Goal: Navigation & Orientation: Find specific page/section

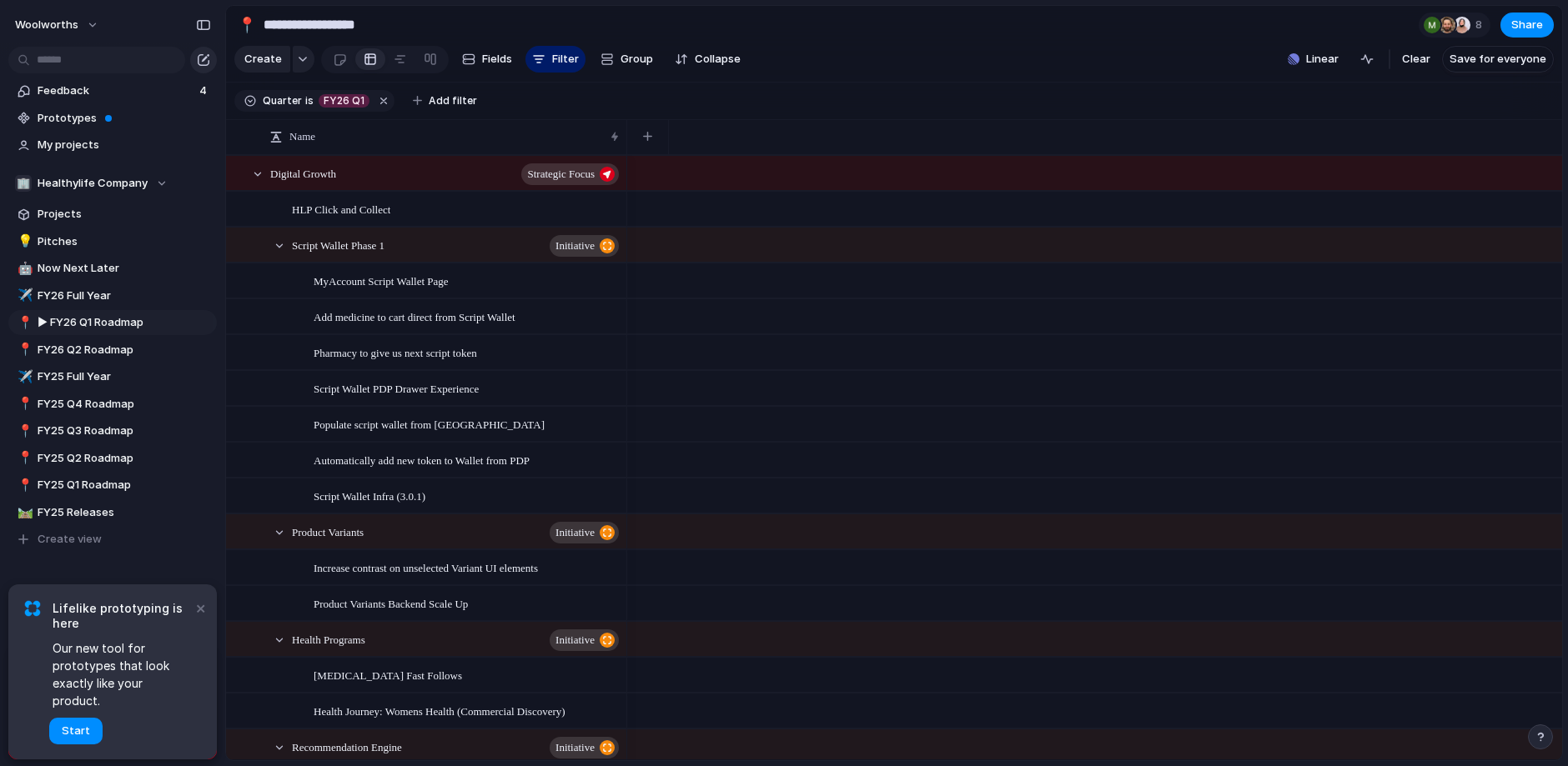
click at [201, 59] on div "button" at bounding box center [204, 60] width 14 height 14
click at [57, 238] on span "Pitches" at bounding box center [124, 242] width 174 height 17
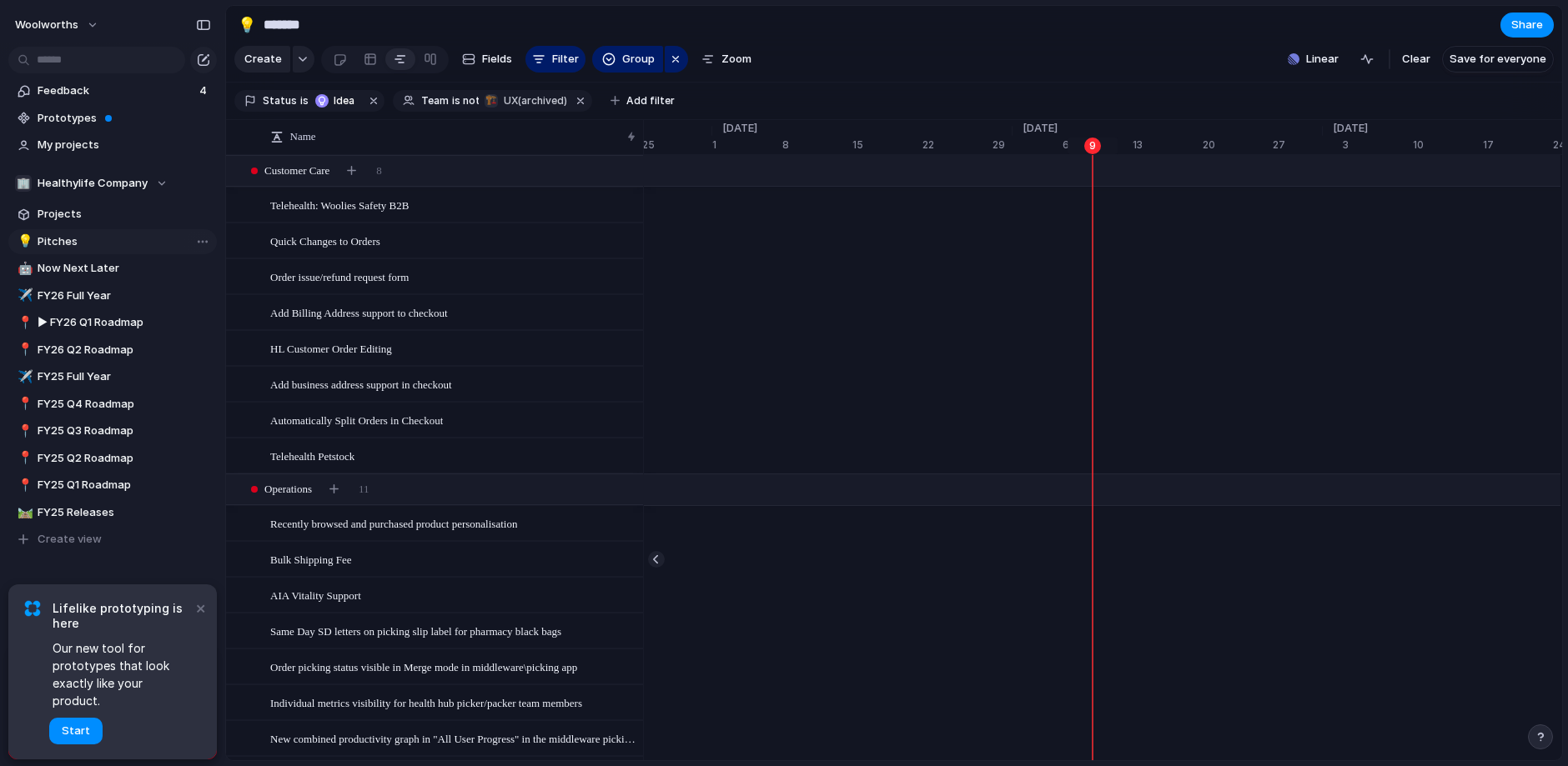
scroll to position [0, 10601]
click at [114, 261] on span "Now Next Later" at bounding box center [124, 268] width 174 height 17
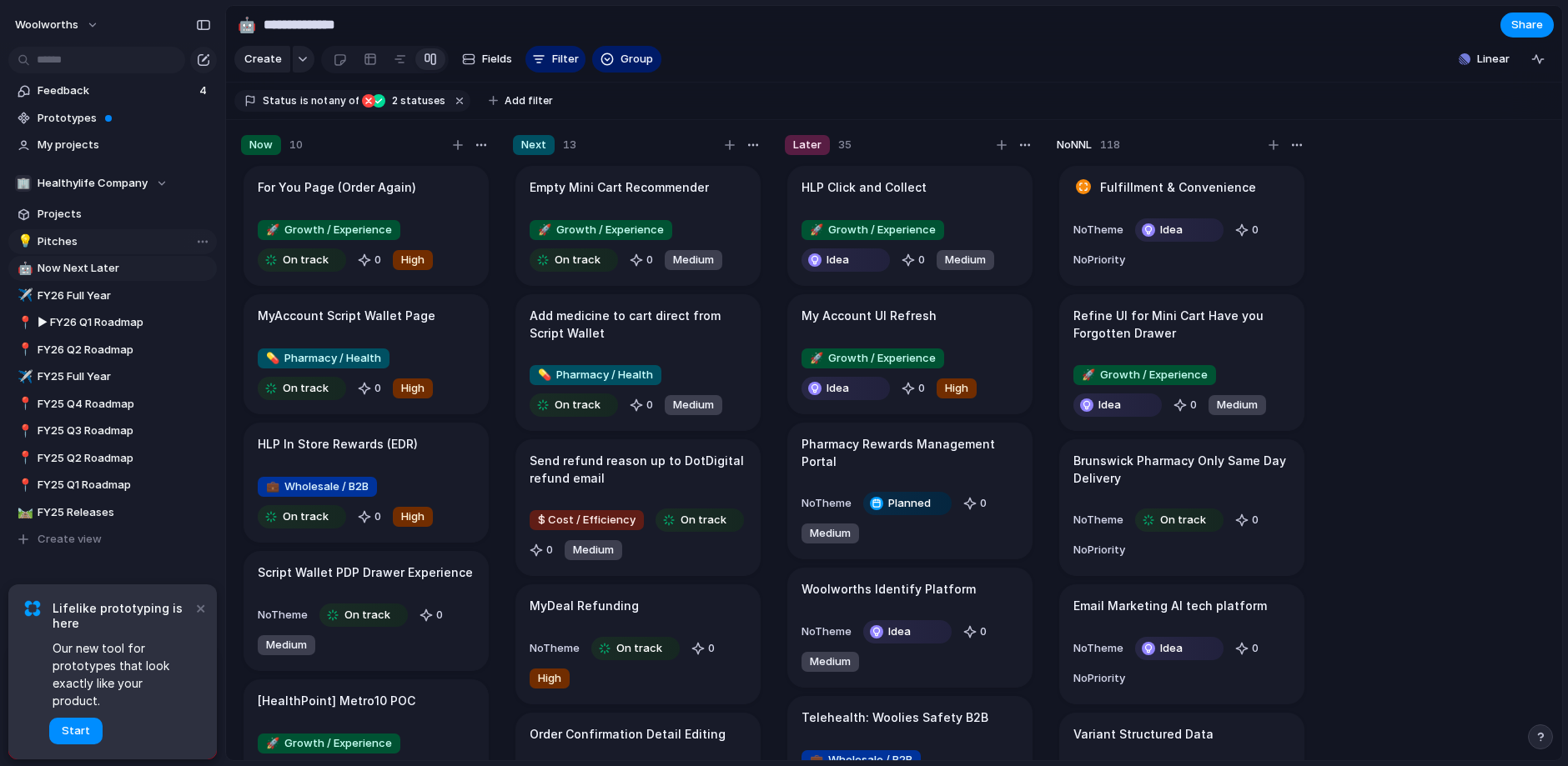
click at [72, 238] on span "Pitches" at bounding box center [124, 242] width 174 height 17
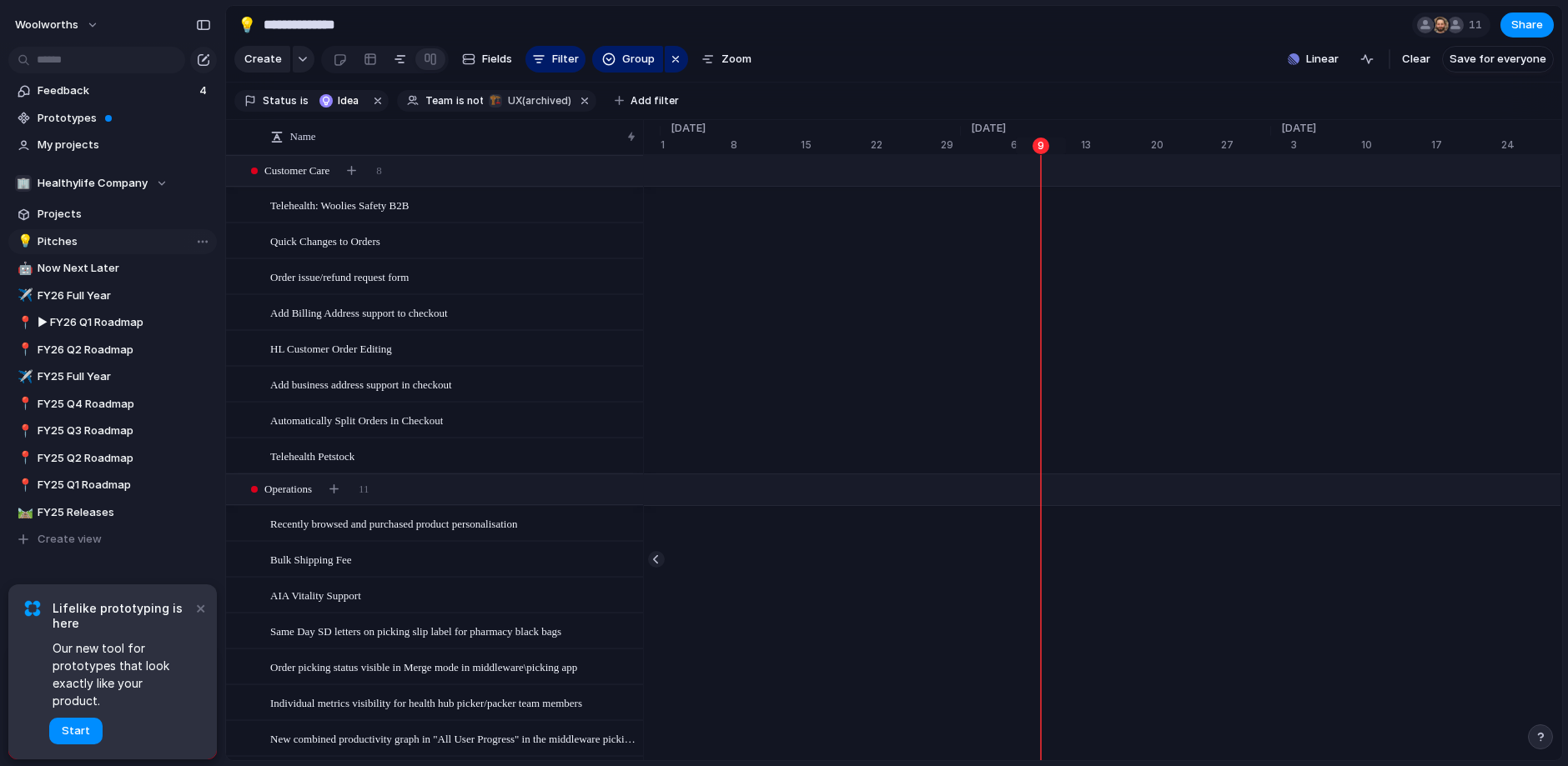
type input "*******"
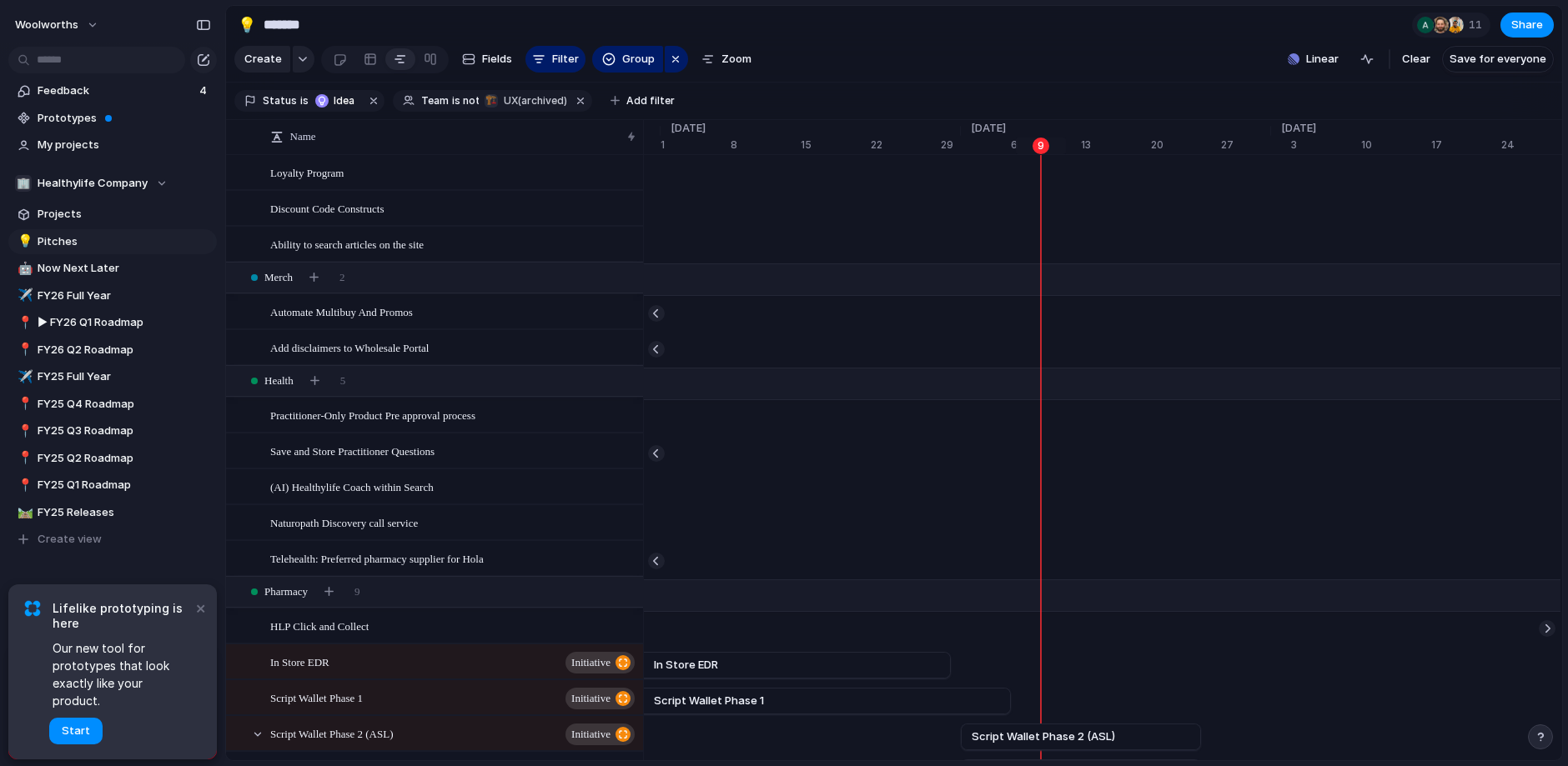
scroll to position [1017, 0]
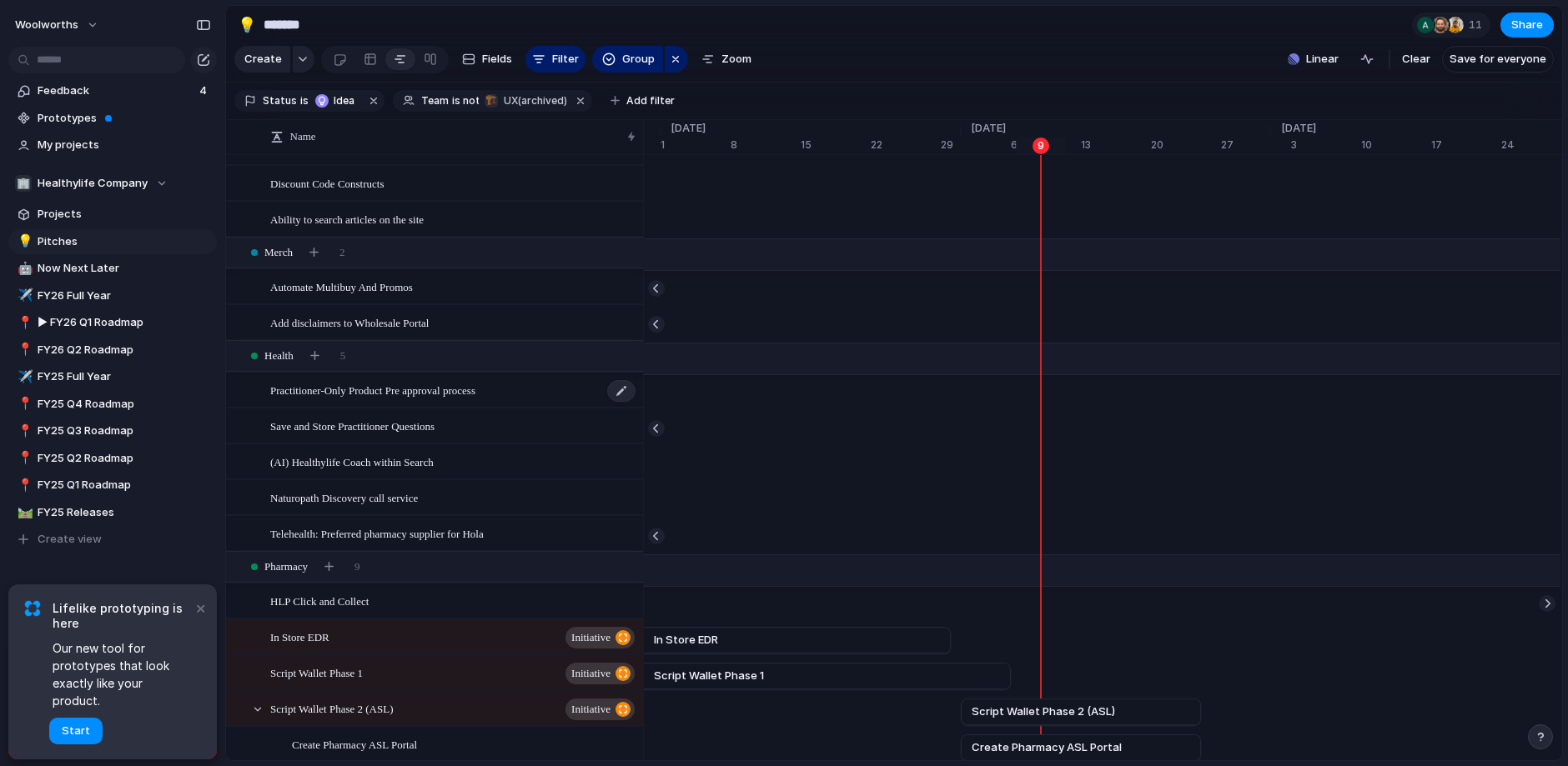
click at [383, 396] on span "Practitioner-Only Product Pre approval process" at bounding box center [372, 389] width 205 height 20
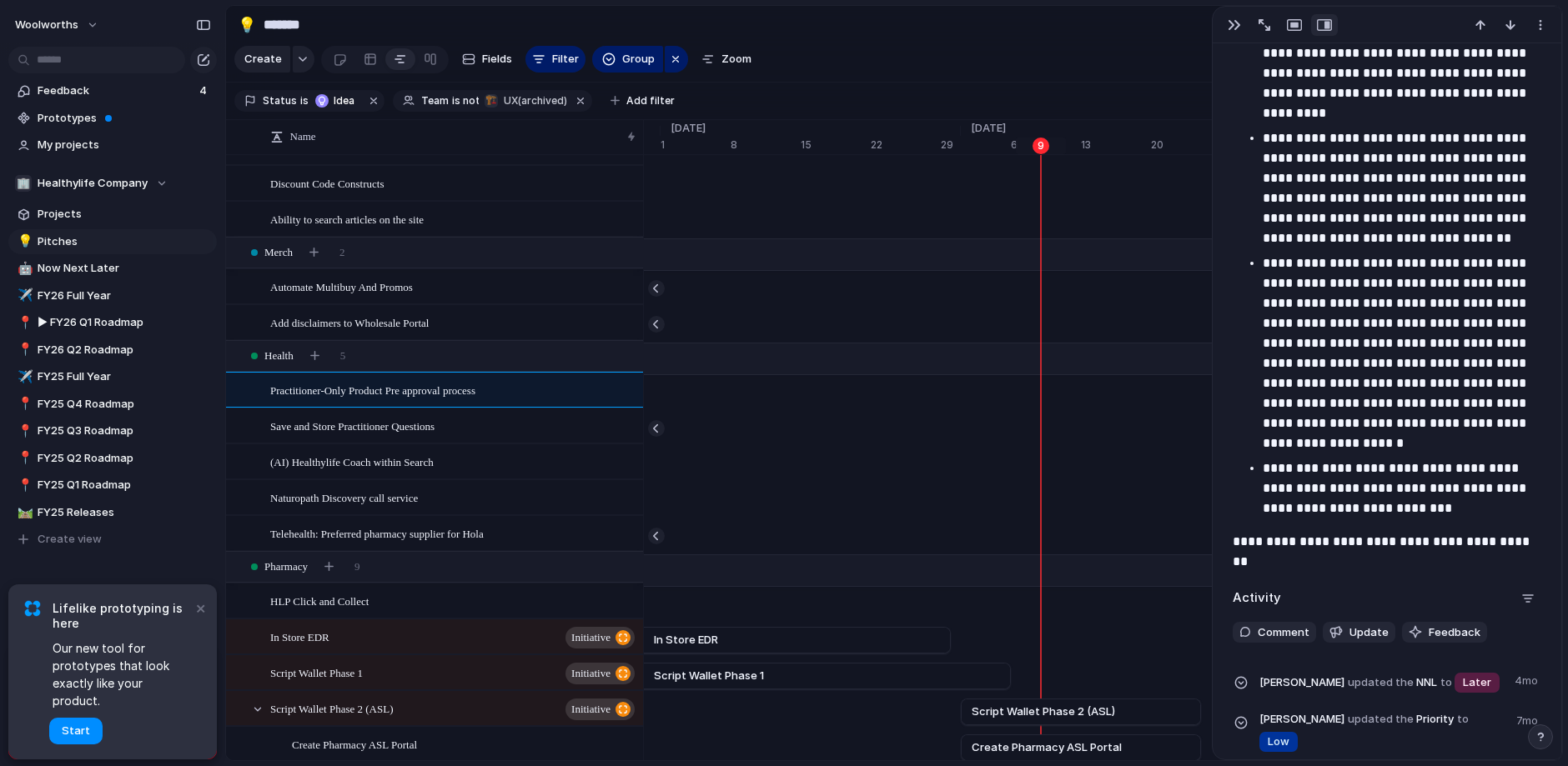
scroll to position [1074, 0]
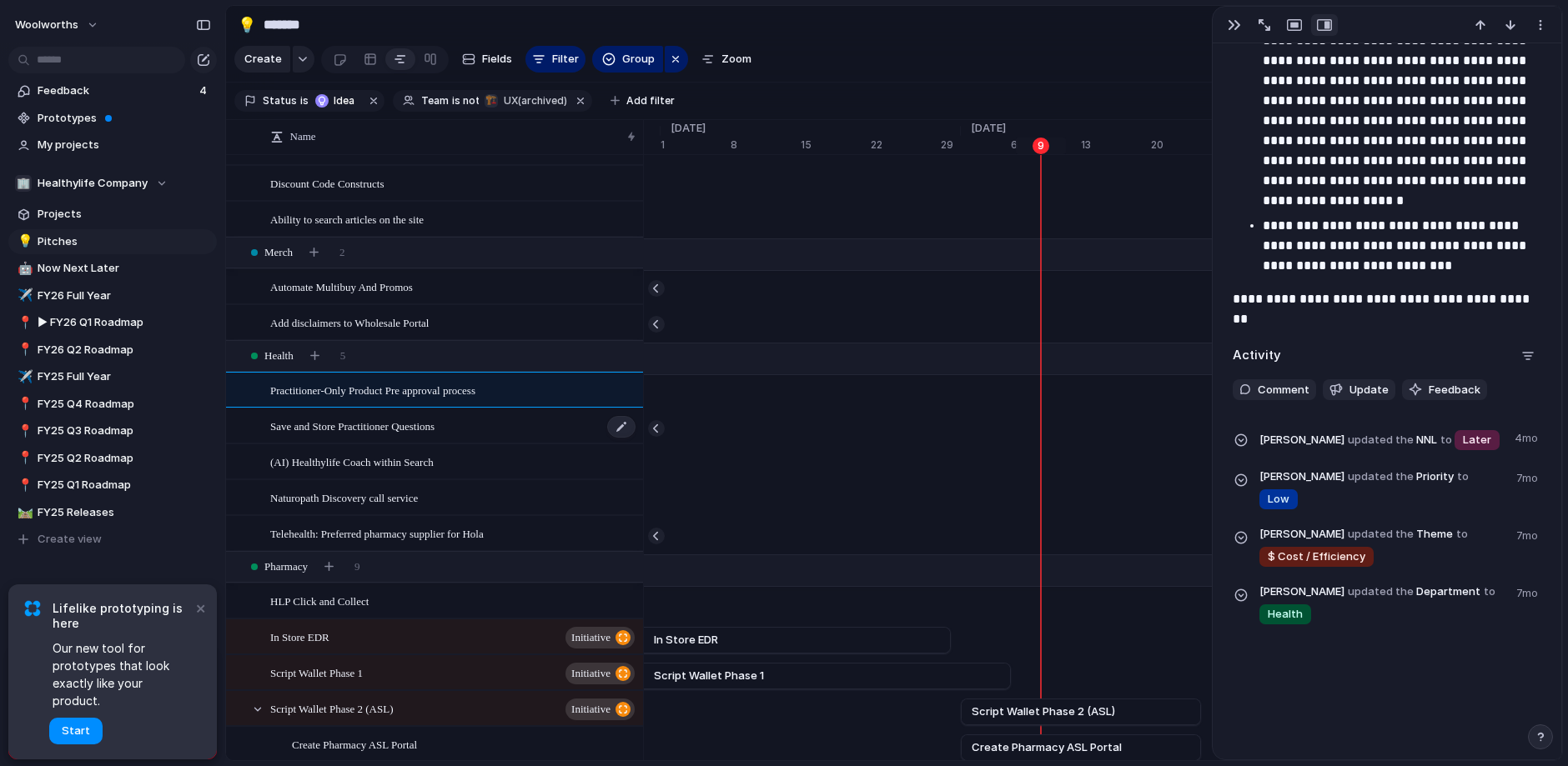
click at [337, 426] on span "Save and Store Practitioner Questions" at bounding box center [352, 425] width 164 height 20
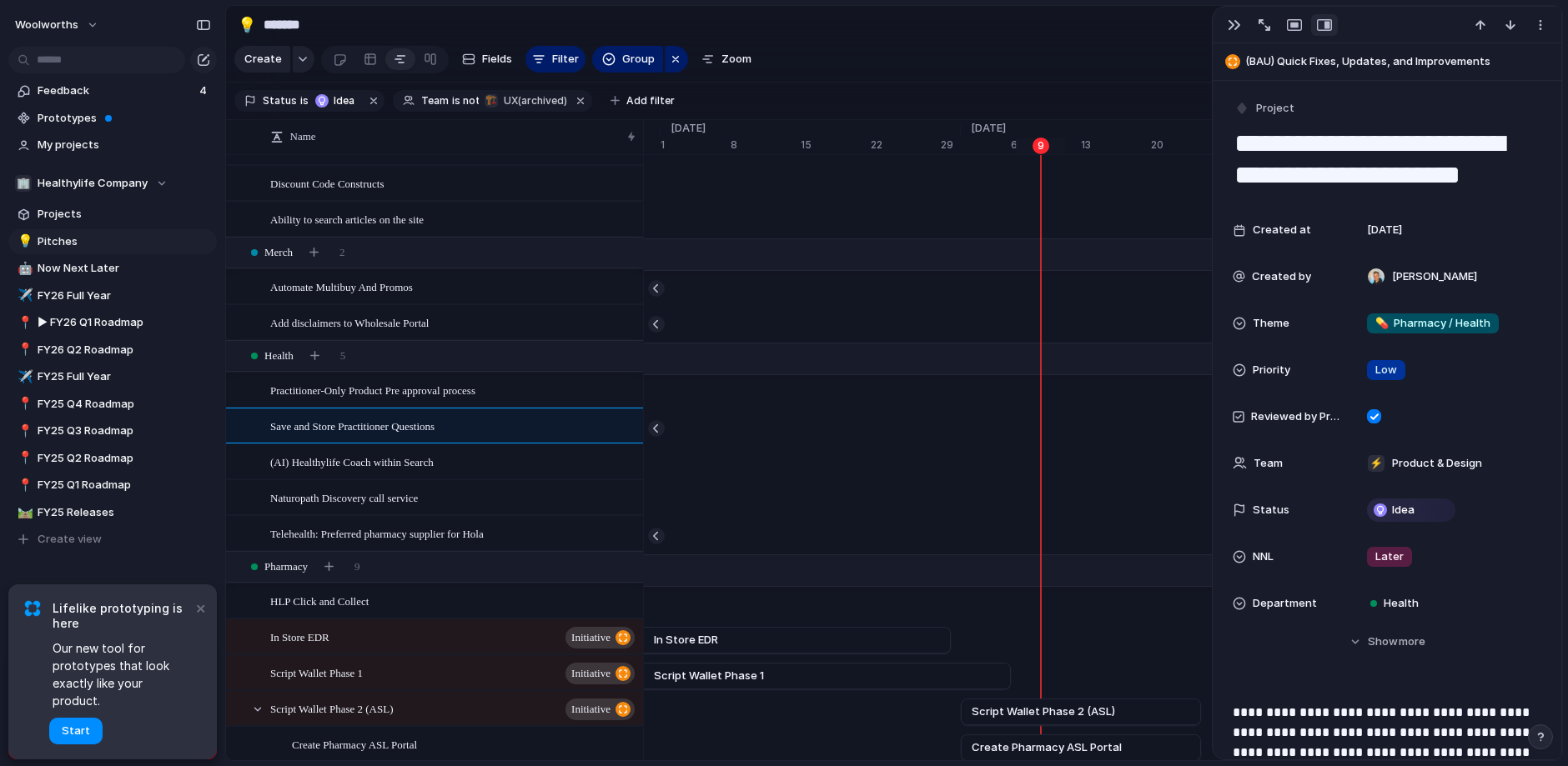
scroll to position [3, 0]
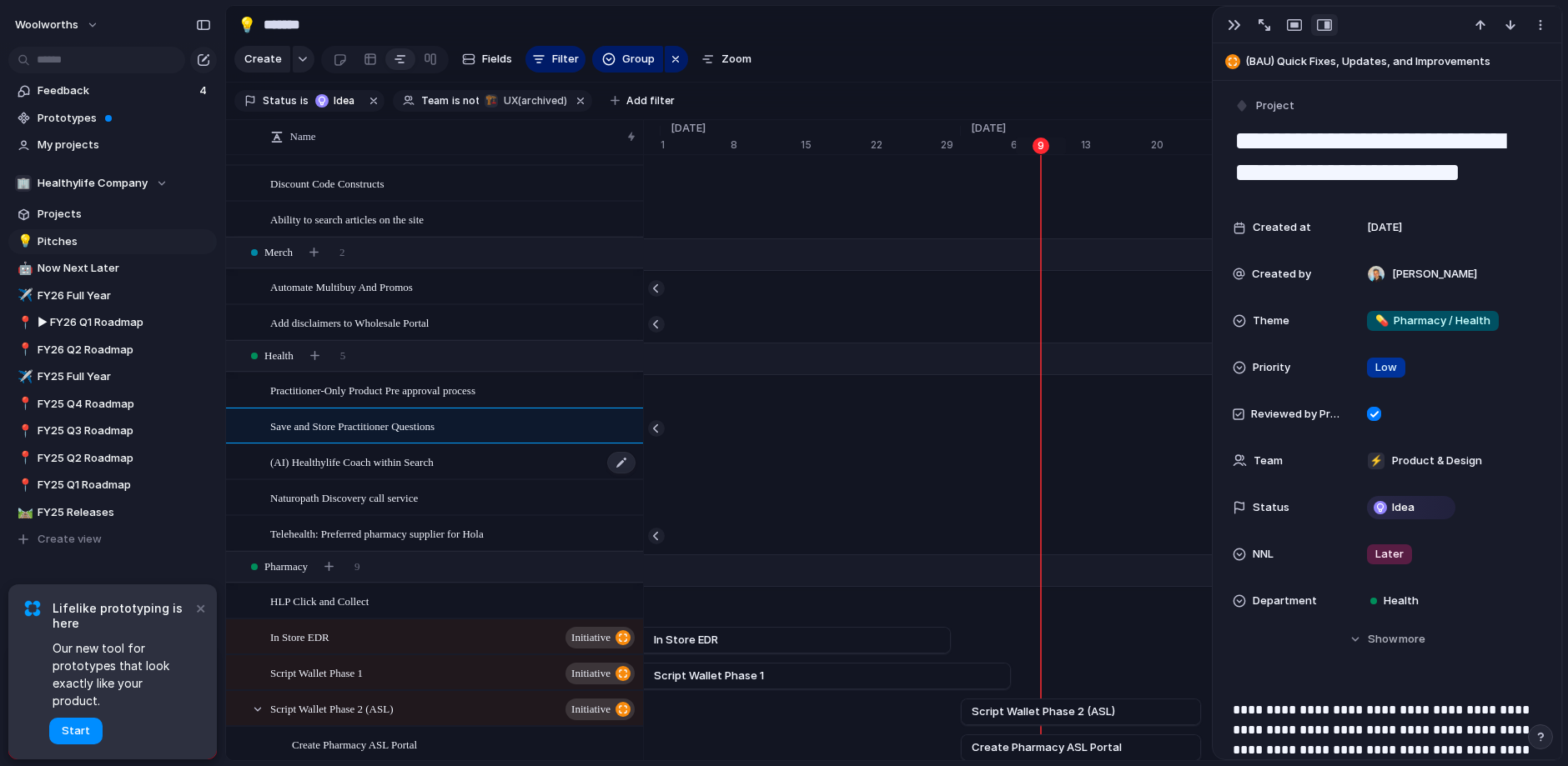
click at [354, 459] on span "(AI) Healthylife Coach within Search" at bounding box center [352, 461] width 164 height 20
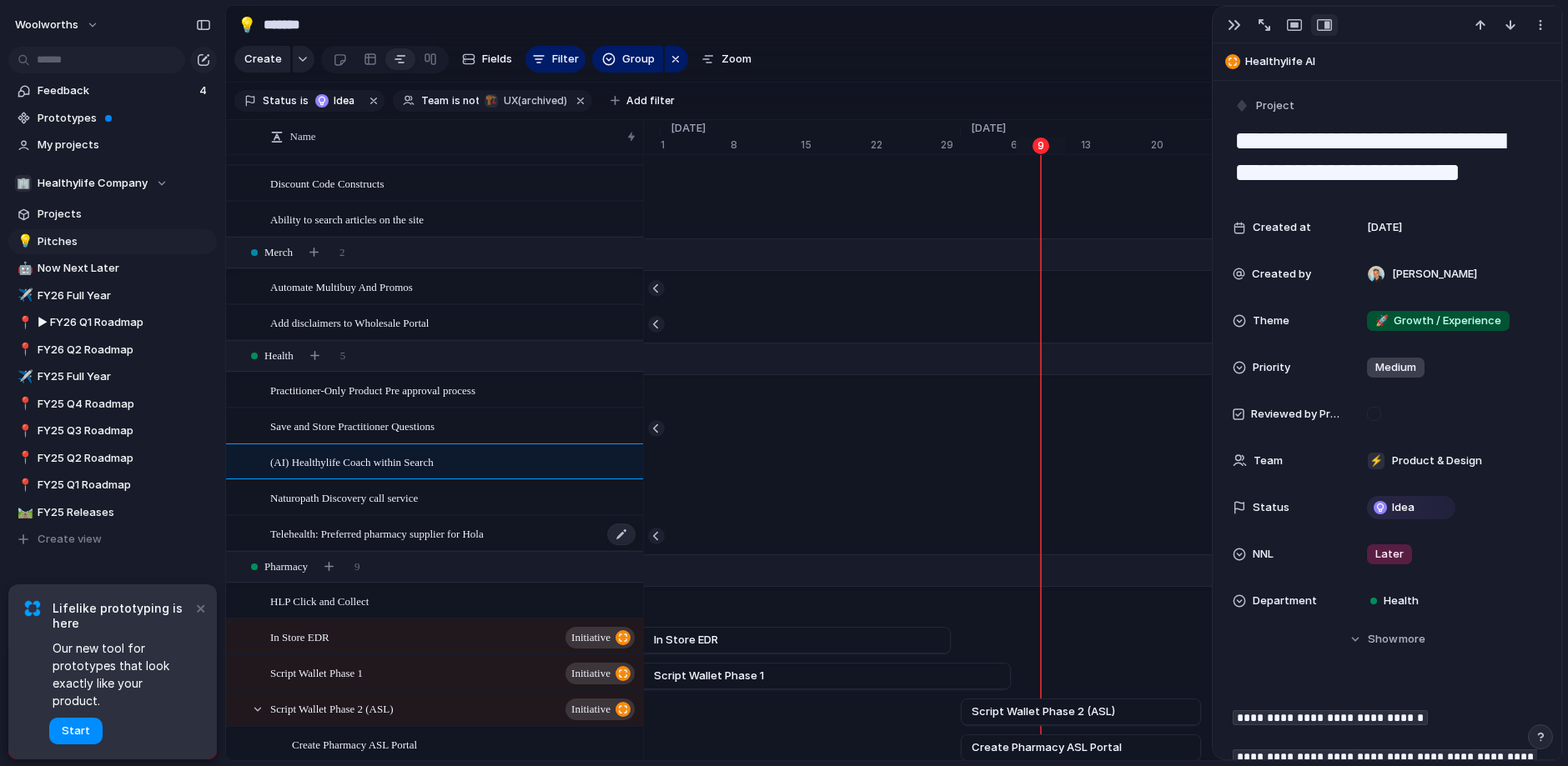
click at [358, 534] on span "Telehealth: Preferred pharmacy supplier for Hola" at bounding box center [377, 533] width 214 height 20
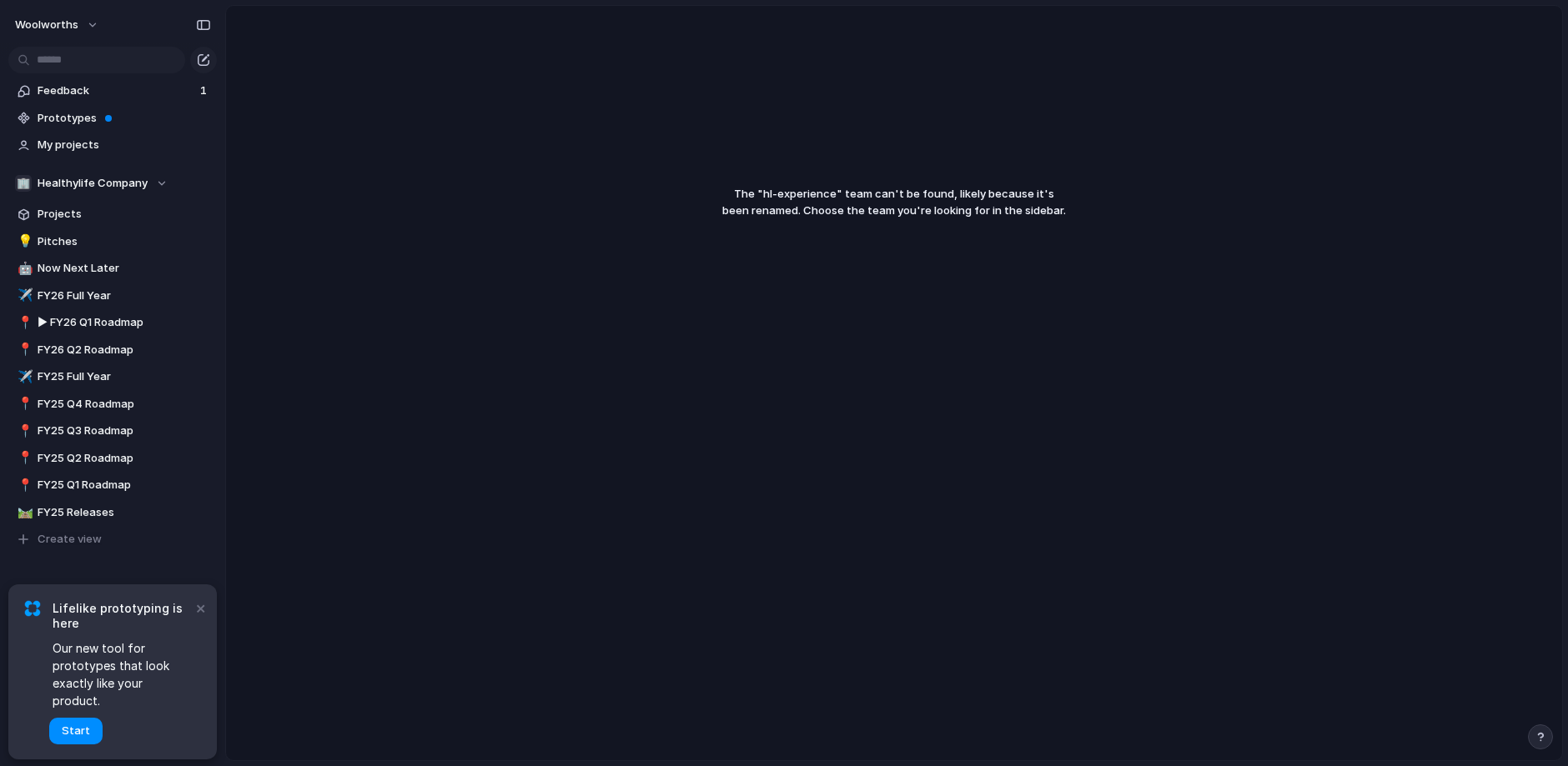
click at [891, 215] on span "The " hl-experience " team can't be found, likely because it's been renamed. Ch…" at bounding box center [894, 202] width 542 height 32
click at [40, 239] on span "Pitches" at bounding box center [124, 242] width 174 height 17
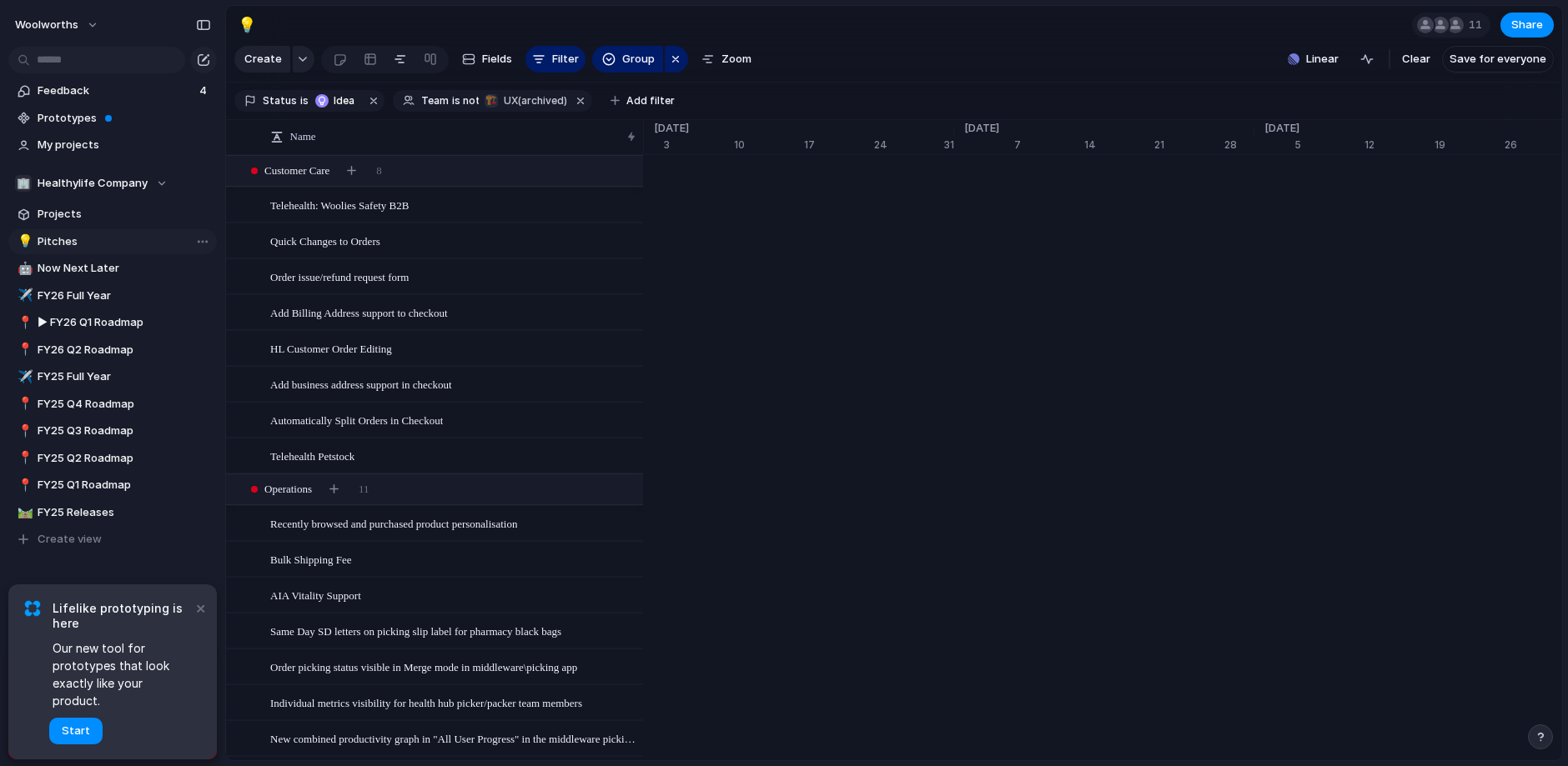
scroll to position [0, 10601]
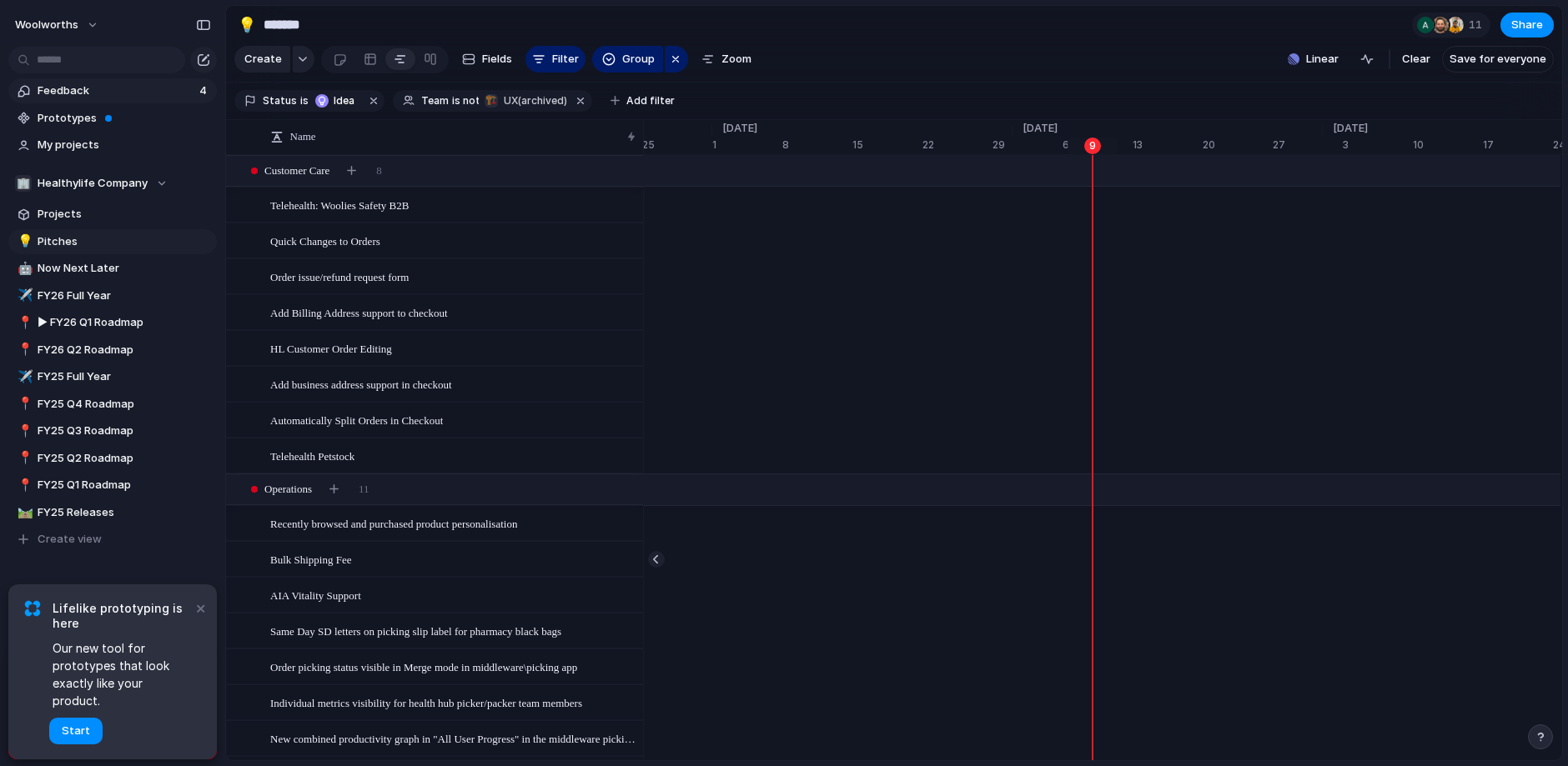
click at [135, 86] on span "Feedback" at bounding box center [116, 91] width 157 height 17
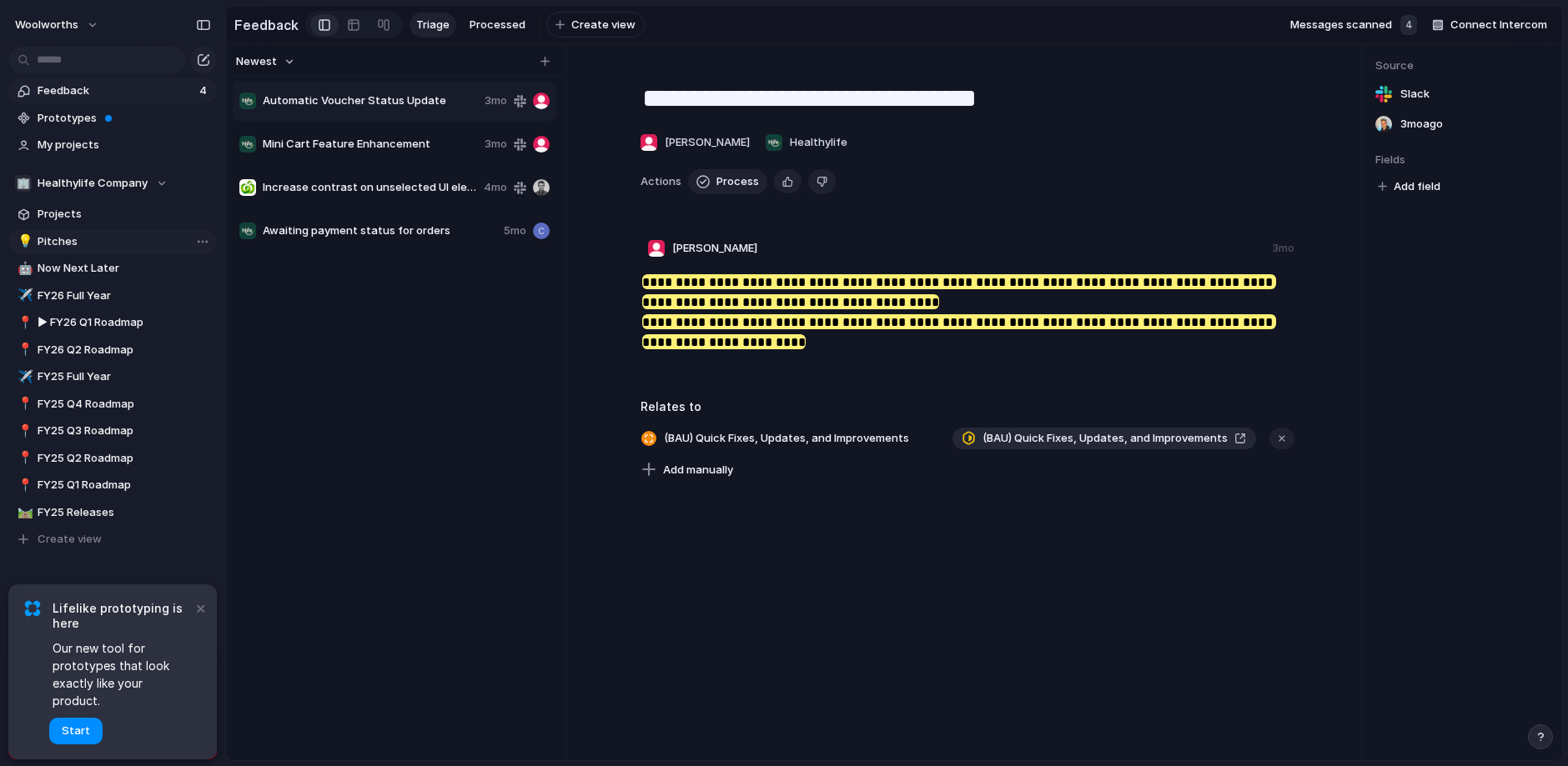
click at [83, 239] on span "Pitches" at bounding box center [124, 242] width 174 height 17
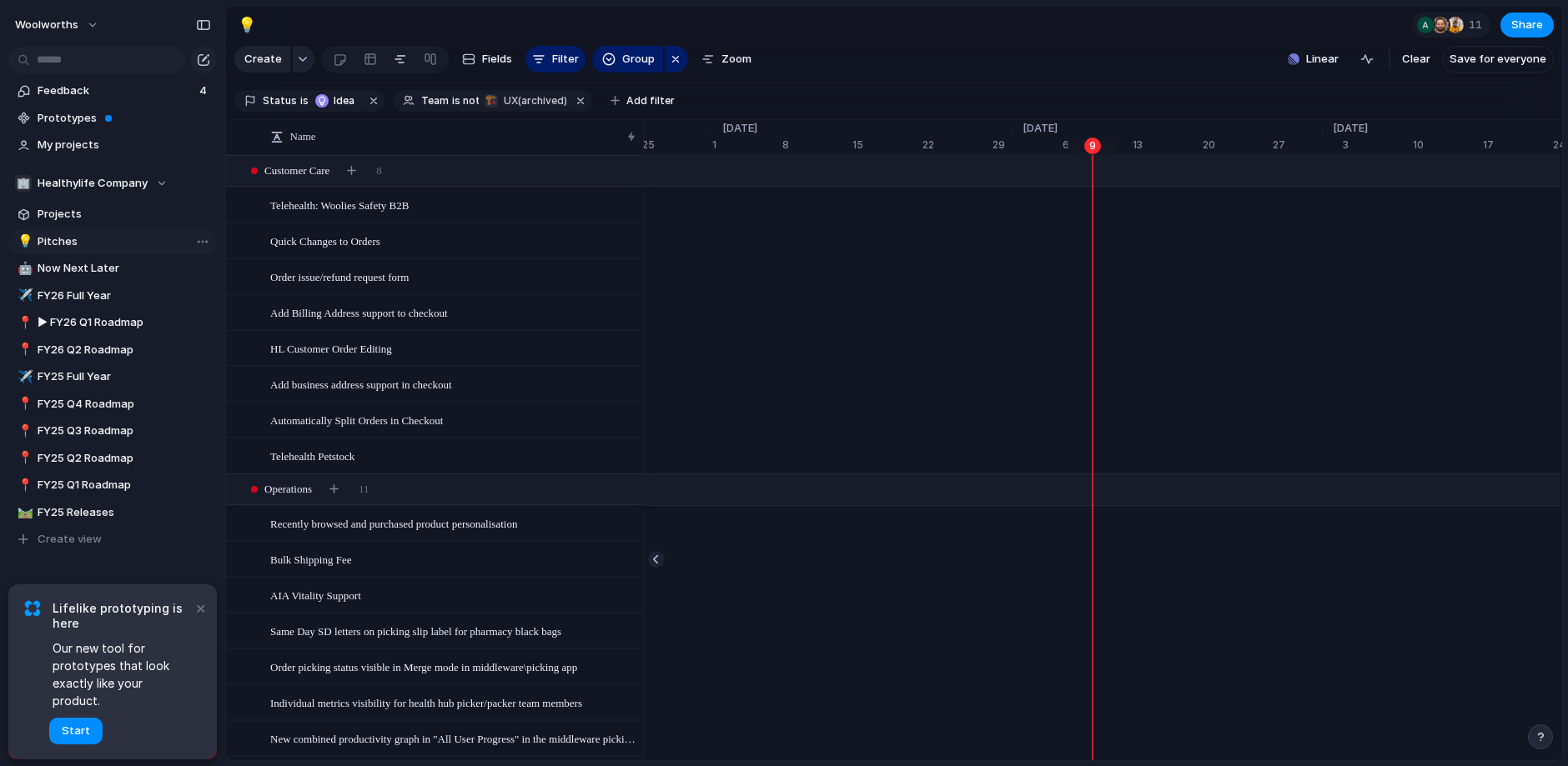
scroll to position [0, 10601]
click at [198, 618] on button "×" at bounding box center [199, 608] width 20 height 20
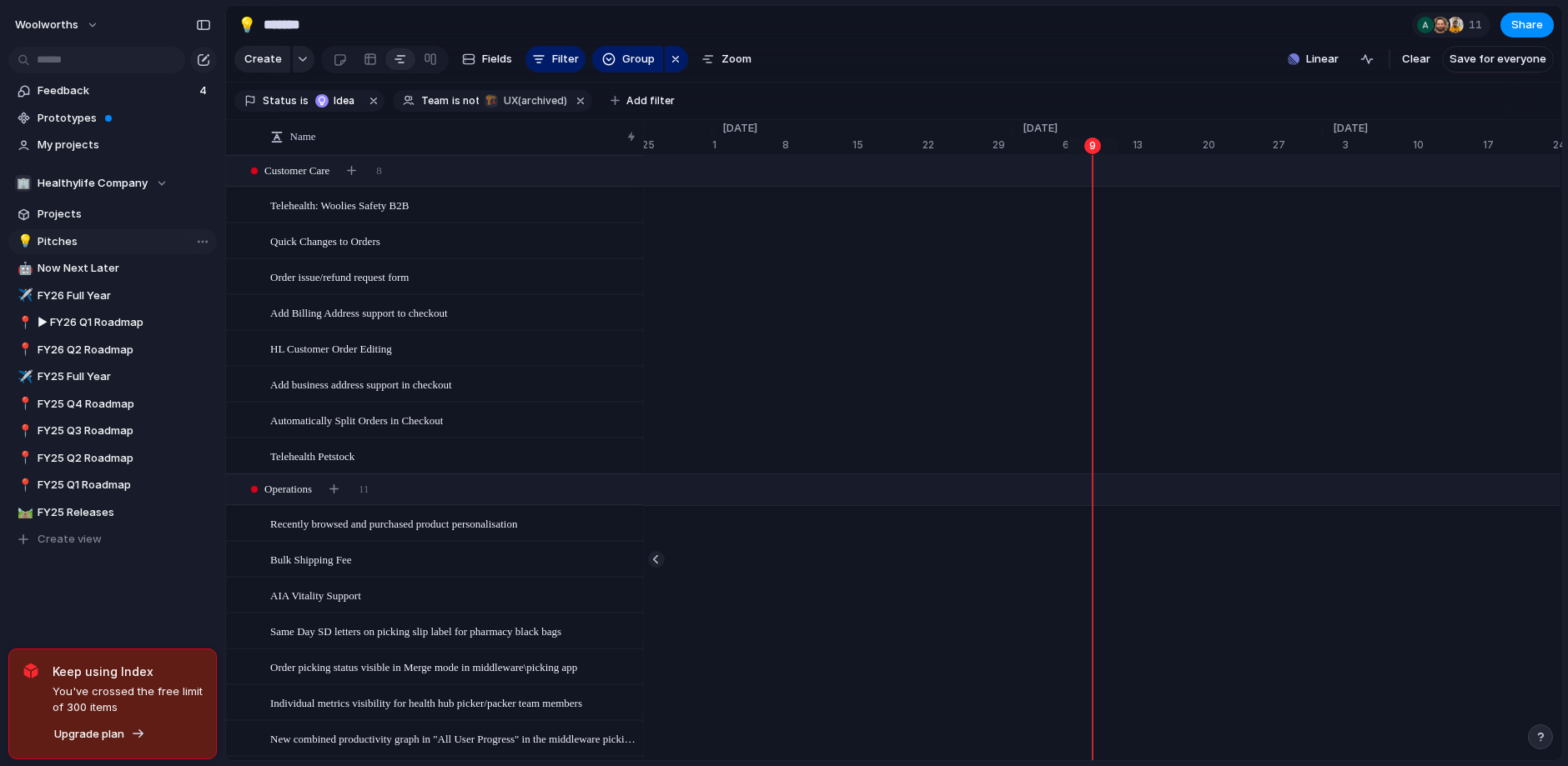
click at [57, 240] on span "Pitches" at bounding box center [124, 242] width 174 height 17
click at [81, 240] on span "Pitches" at bounding box center [124, 242] width 174 height 17
click at [107, 242] on span "Pitches" at bounding box center [124, 242] width 174 height 17
click at [80, 243] on div "Open in new tab Copy link Duplicate view Rename view Delete view" at bounding box center [784, 383] width 1568 height 766
click at [55, 240] on span "Pitches" at bounding box center [124, 242] width 174 height 17
